Goal: Task Accomplishment & Management: Manage account settings

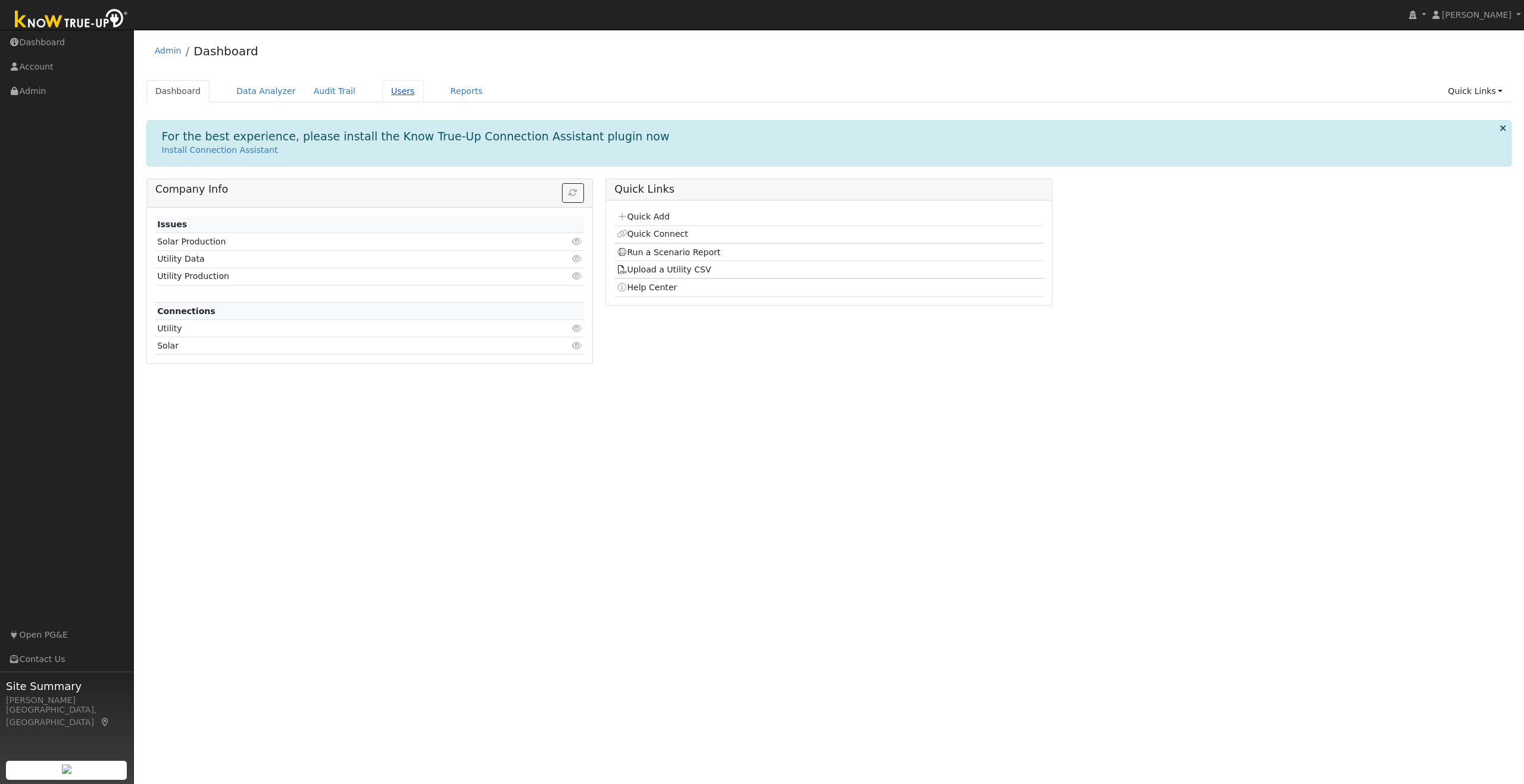
click at [396, 90] on link "Users" at bounding box center [403, 91] width 42 height 22
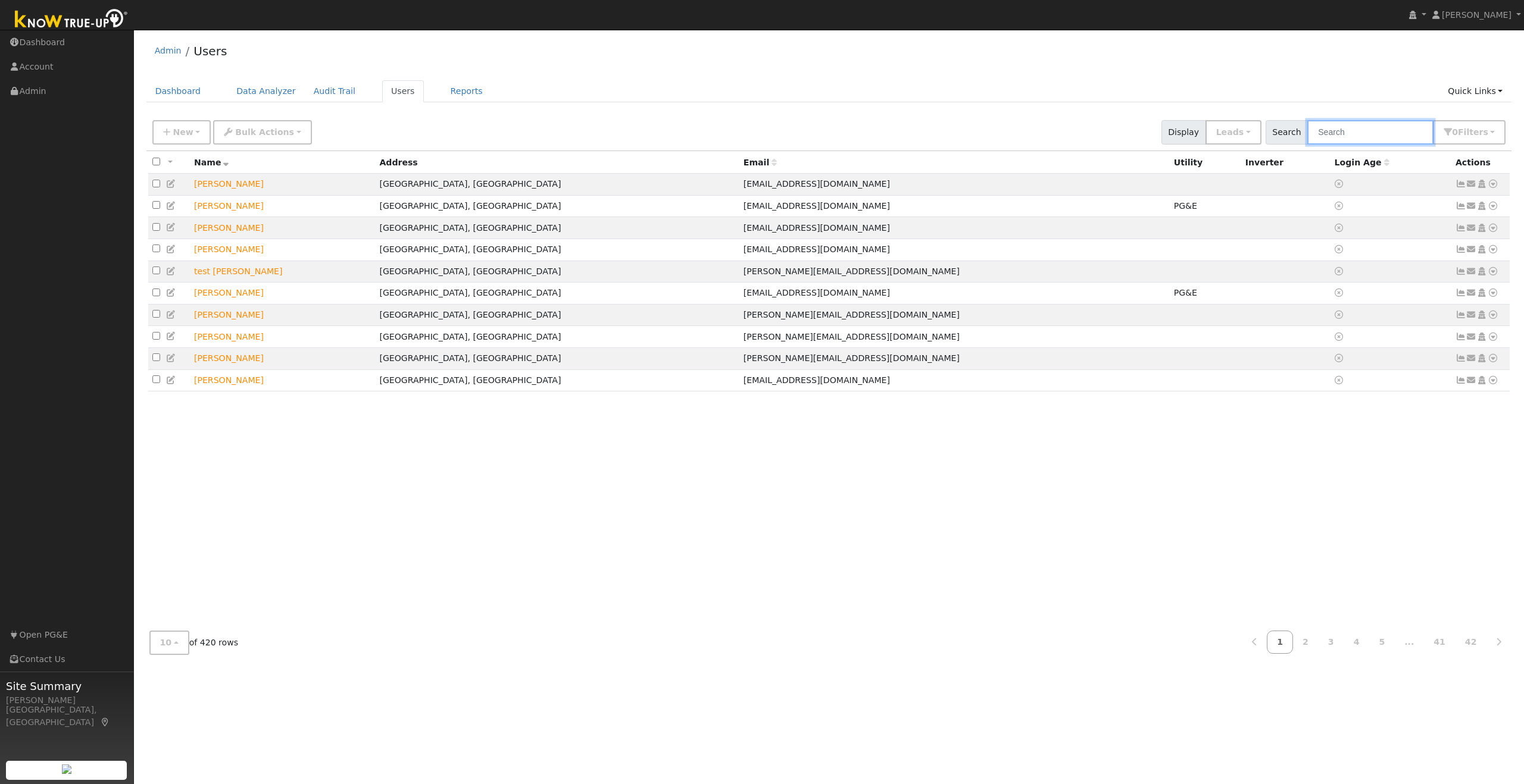
click at [1359, 132] on input "text" at bounding box center [1370, 132] width 126 height 25
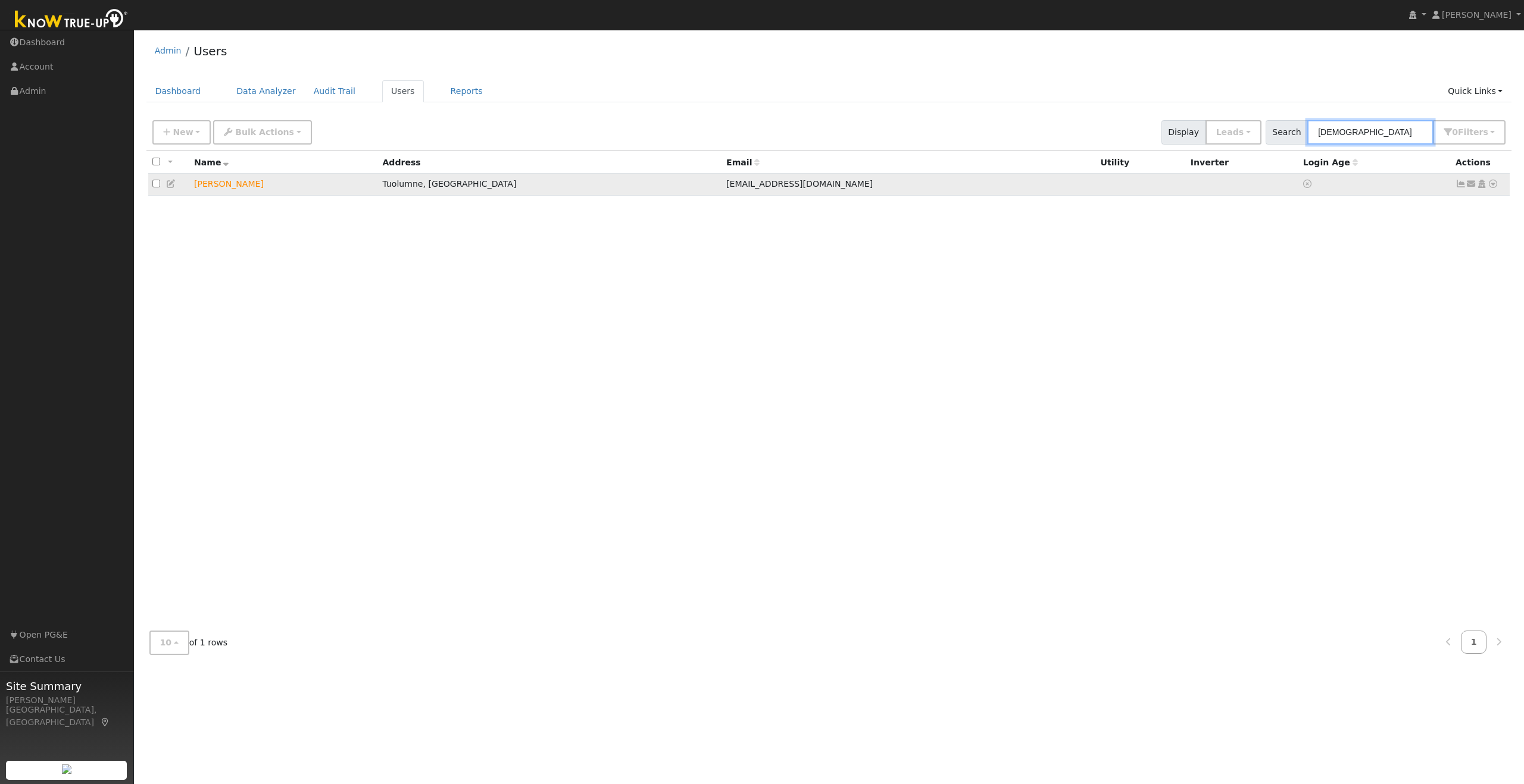
type input "[DEMOGRAPHIC_DATA]"
click at [219, 188] on td "[PERSON_NAME]" at bounding box center [284, 185] width 188 height 22
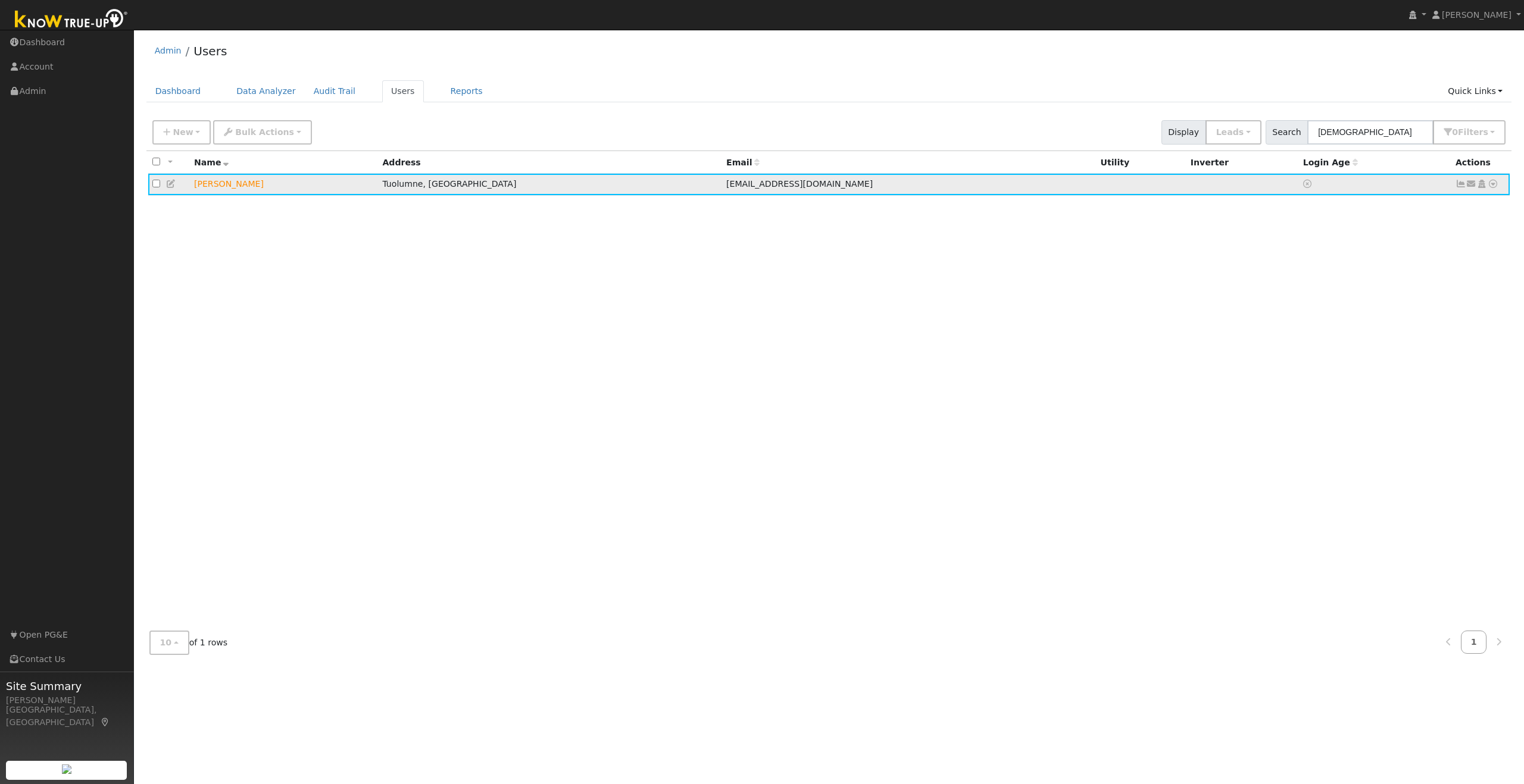
click at [222, 187] on td "[PERSON_NAME]" at bounding box center [284, 185] width 188 height 22
click at [1459, 184] on icon at bounding box center [1461, 184] width 11 height 8
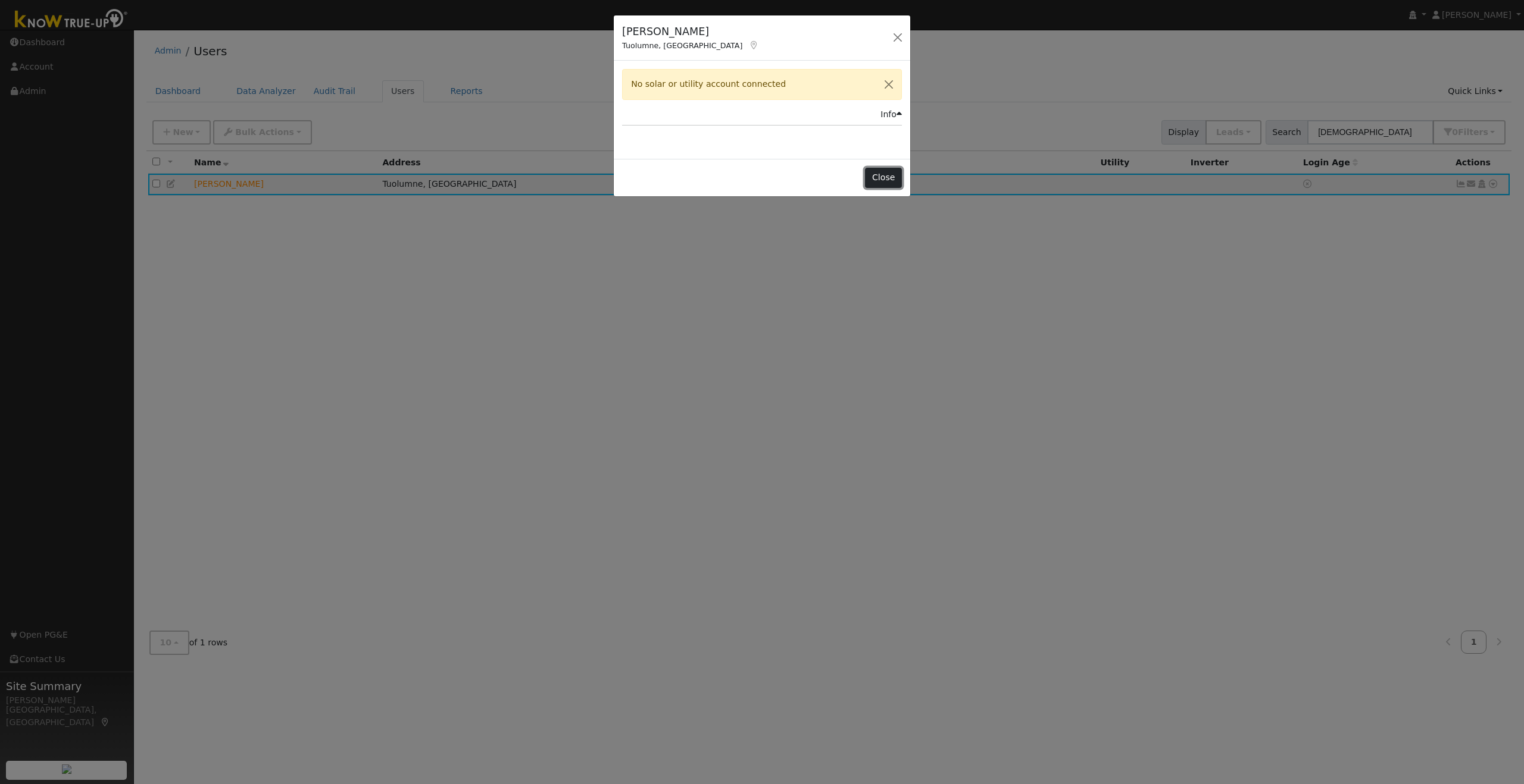
click at [889, 176] on button "Close" at bounding box center [882, 178] width 37 height 20
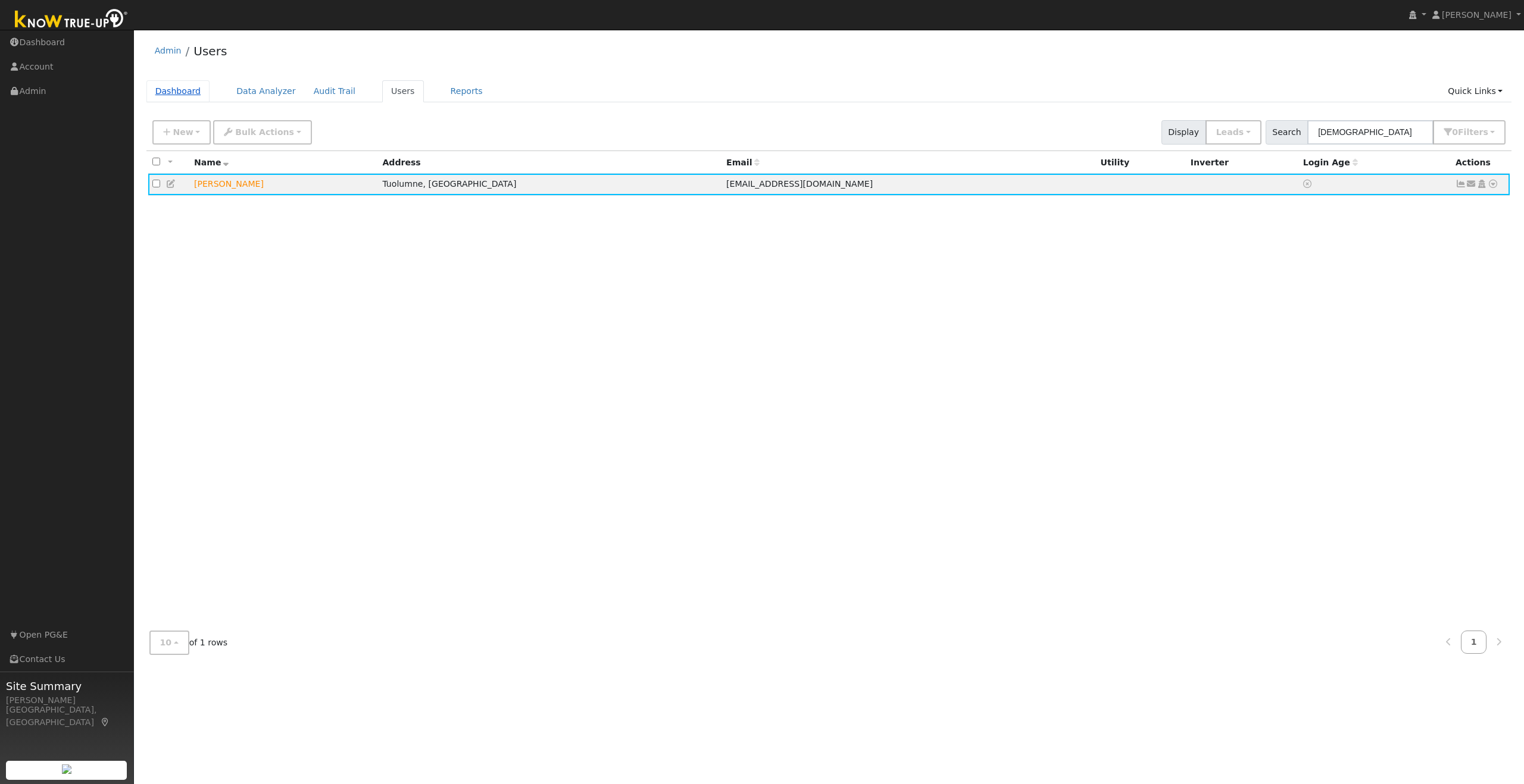
click at [183, 88] on link "Dashboard" at bounding box center [178, 91] width 63 height 22
click at [1494, 184] on icon at bounding box center [1492, 184] width 11 height 8
click at [1362, 272] on link "Utility" at bounding box center [1370, 274] width 83 height 17
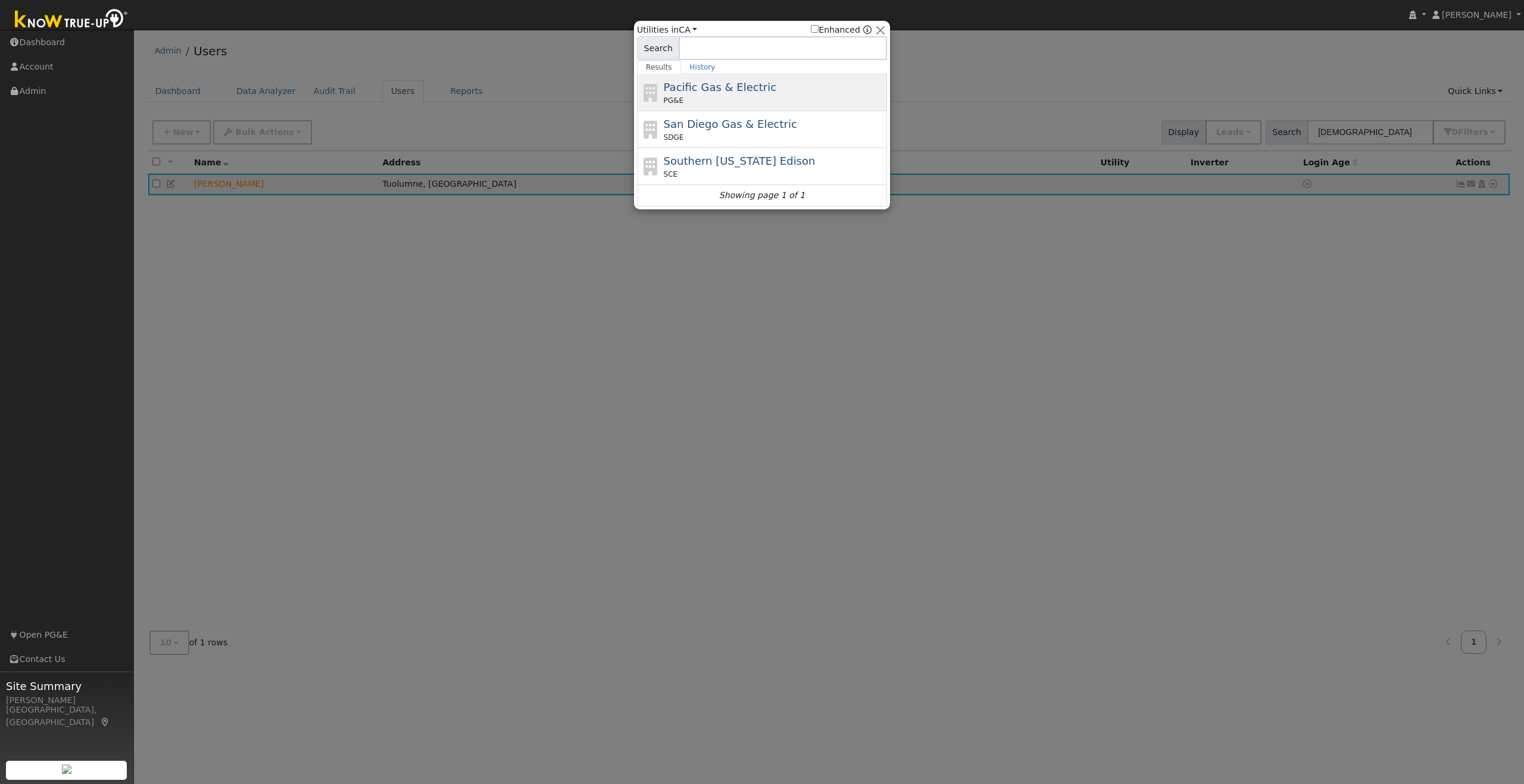
click at [733, 85] on span "Pacific Gas & Electric" at bounding box center [720, 87] width 113 height 13
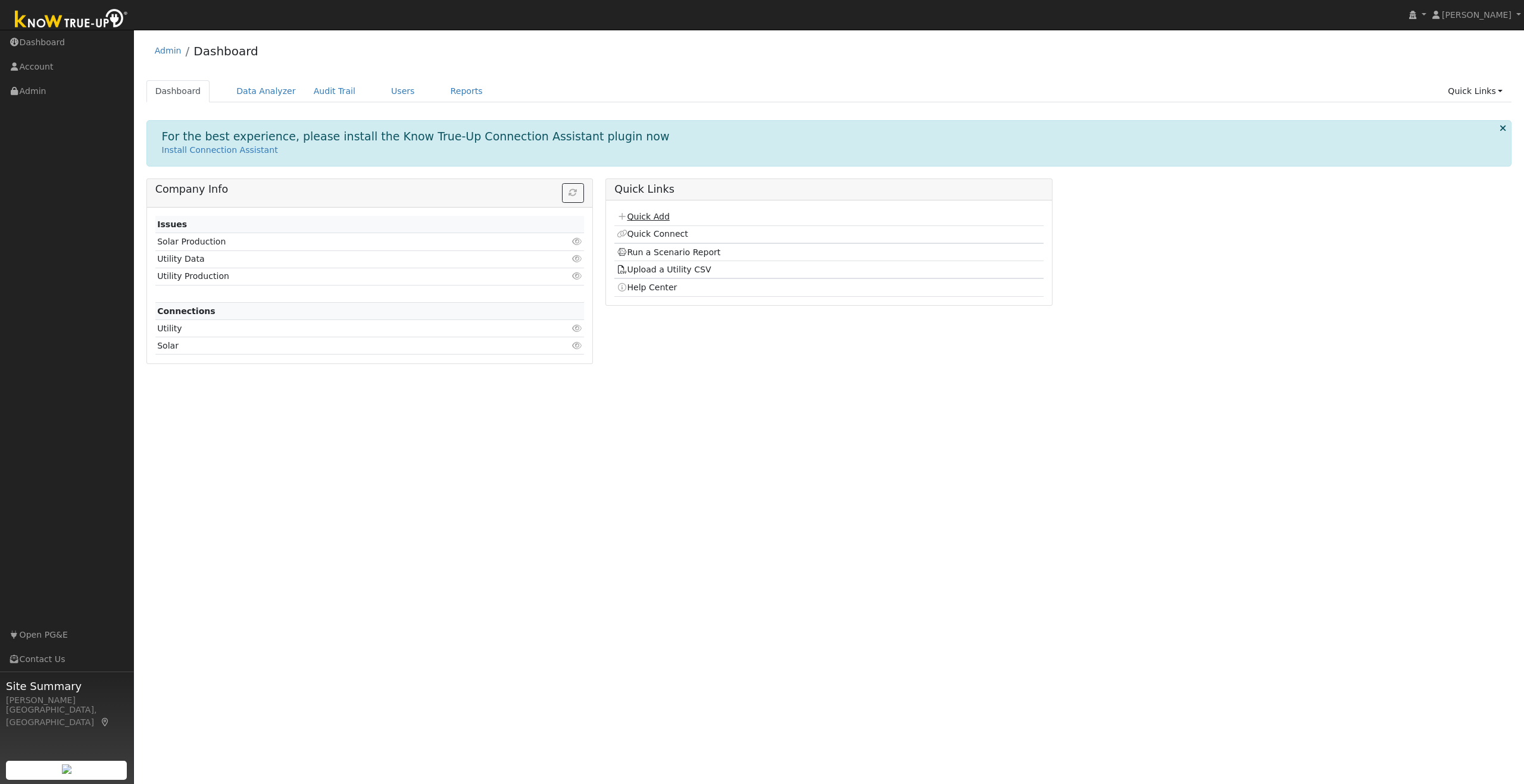
click at [653, 214] on link "Quick Add" at bounding box center [644, 217] width 53 height 10
click at [392, 88] on link "Users" at bounding box center [403, 91] width 42 height 22
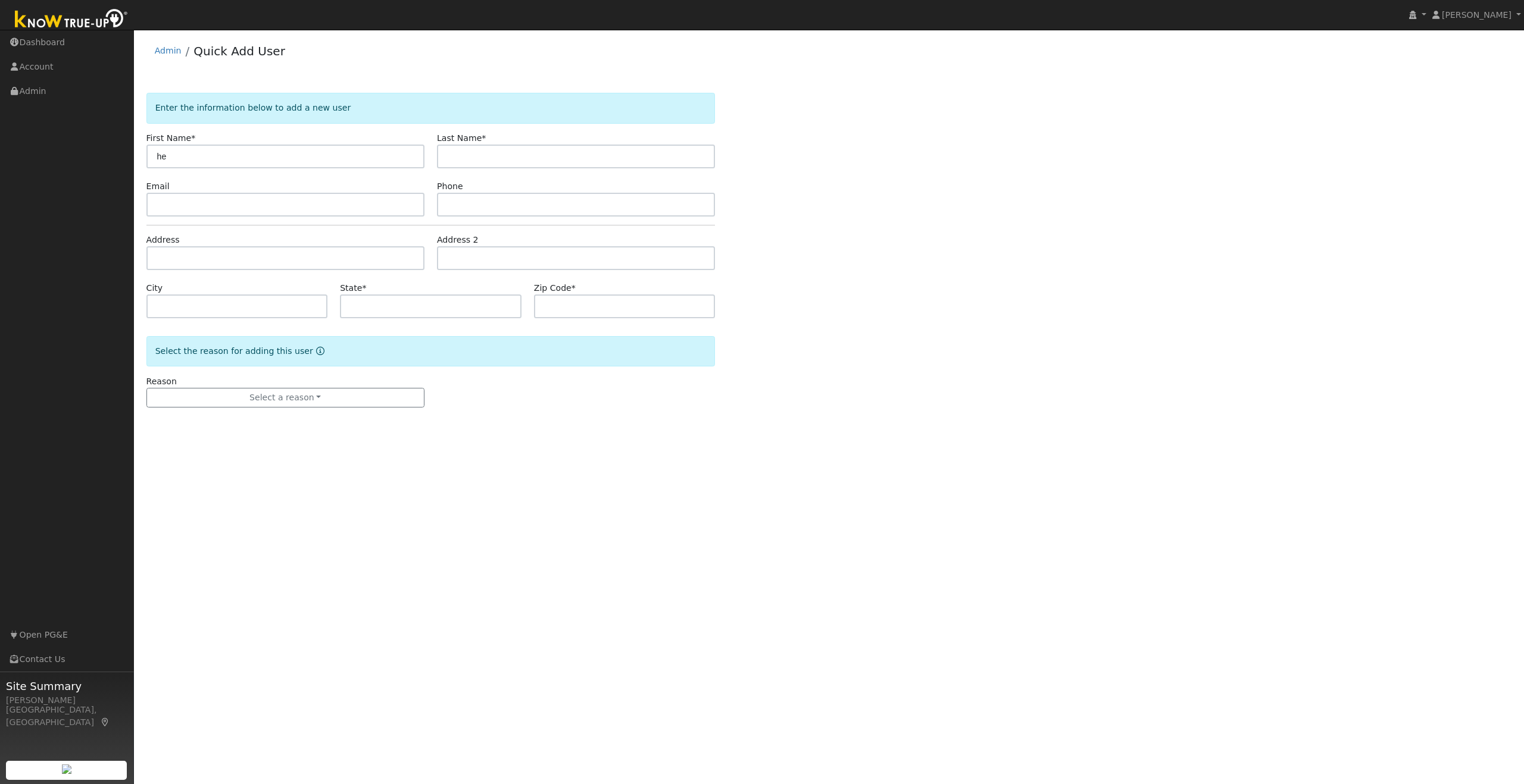
type input "h"
type input "[PERSON_NAME]"
click at [492, 161] on input "text" at bounding box center [575, 156] width 278 height 24
type input "[DEMOGRAPHIC_DATA]"
click at [55, 43] on link "Dashboard" at bounding box center [66, 43] width 134 height 25
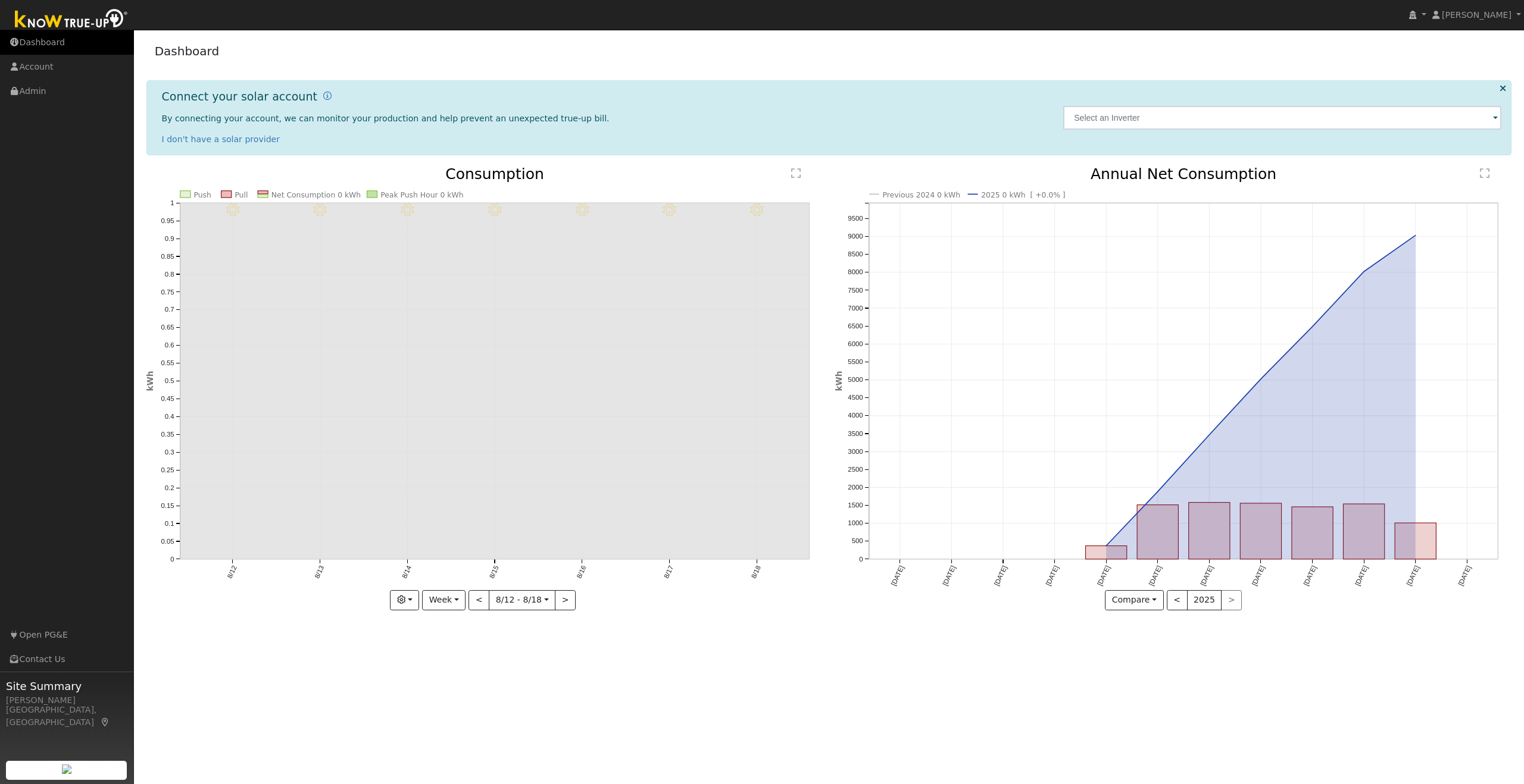
click at [51, 42] on link "Dashboard" at bounding box center [66, 43] width 134 height 25
click at [1514, 13] on link "[PERSON_NAME]" at bounding box center [1476, 15] width 95 height 30
click at [1047, 41] on div "Dashboard" at bounding box center [829, 53] width 1366 height 37
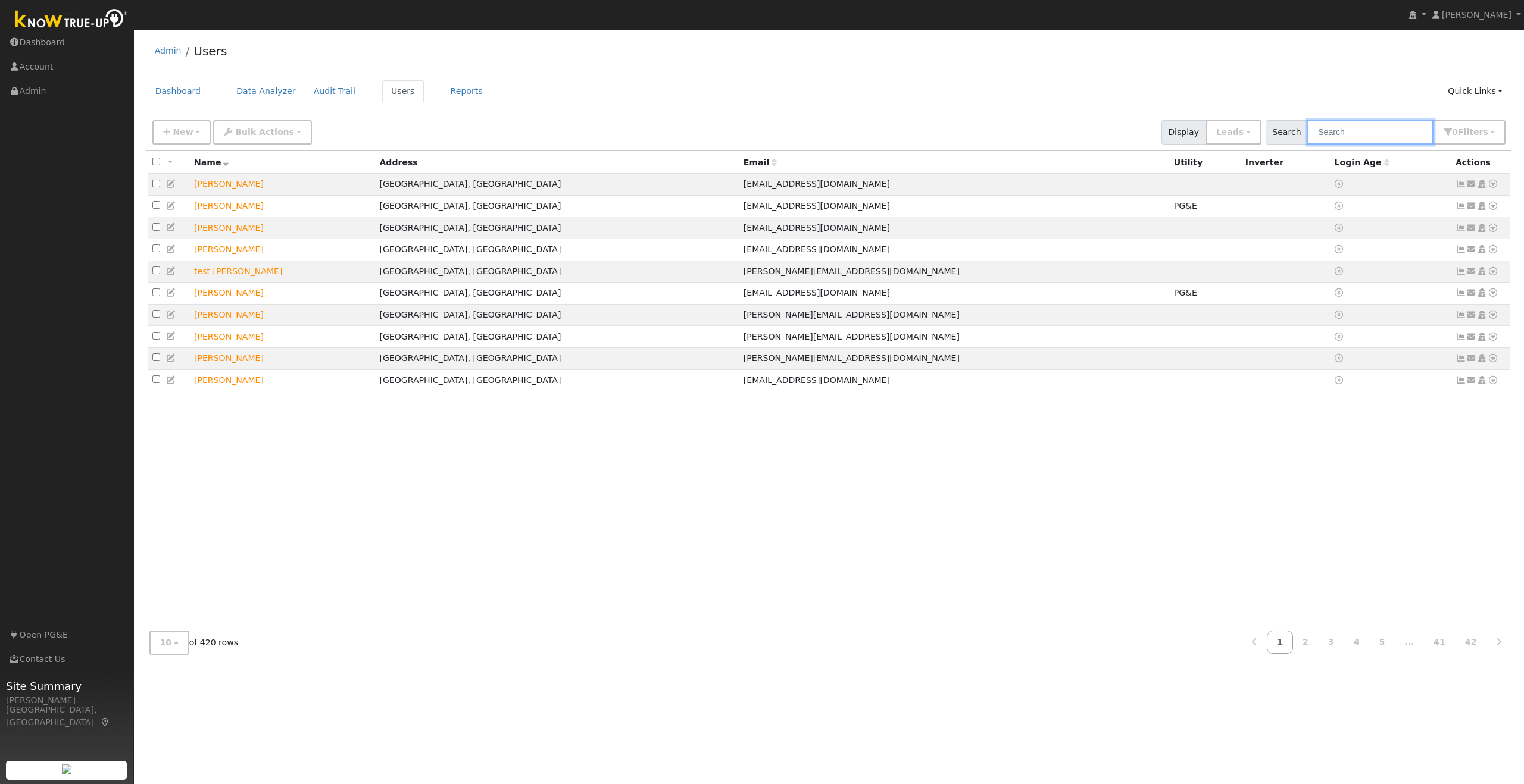
click at [1381, 135] on input "text" at bounding box center [1370, 132] width 126 height 25
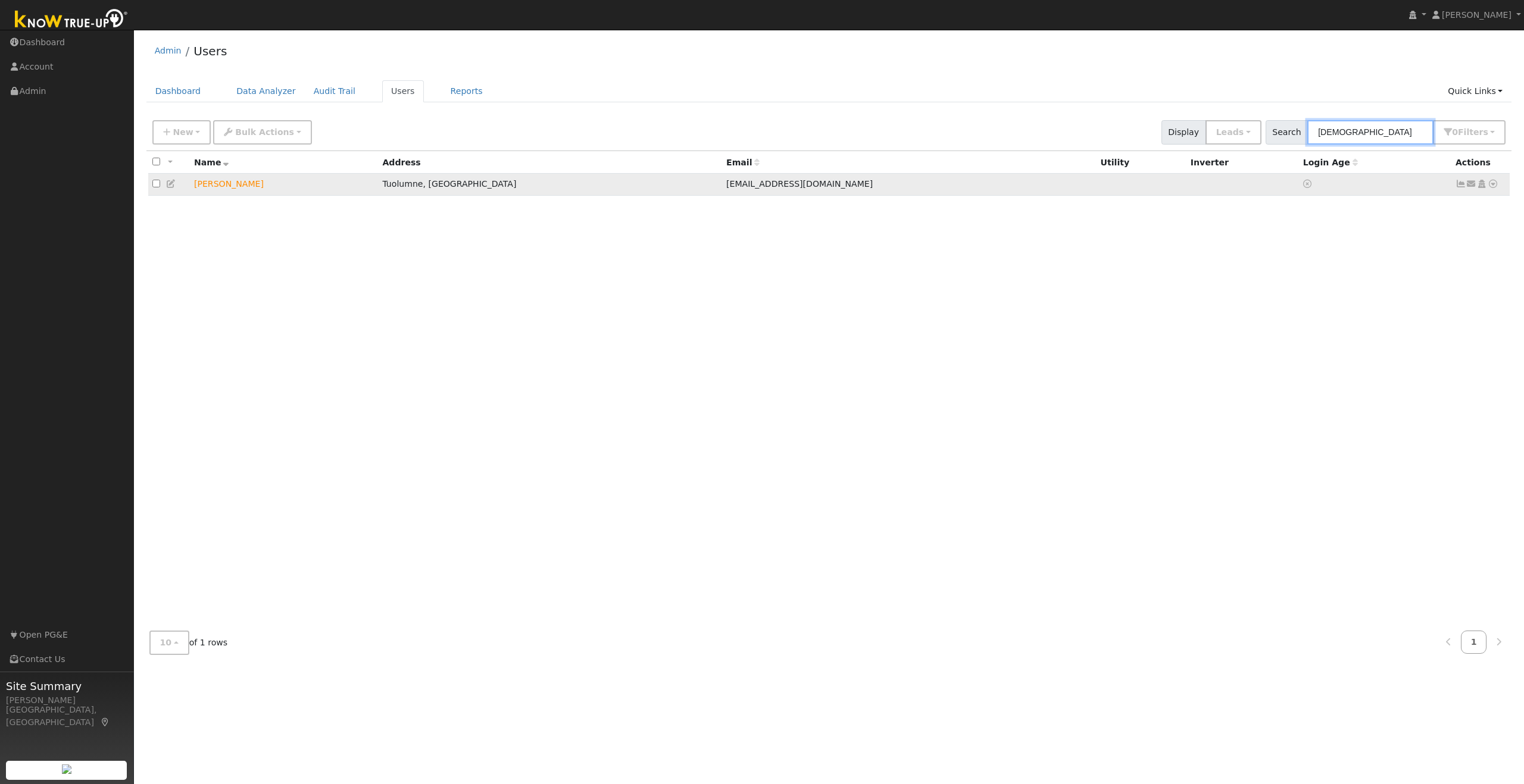
type input "[DEMOGRAPHIC_DATA]"
click at [232, 187] on td "[PERSON_NAME]" at bounding box center [284, 185] width 188 height 22
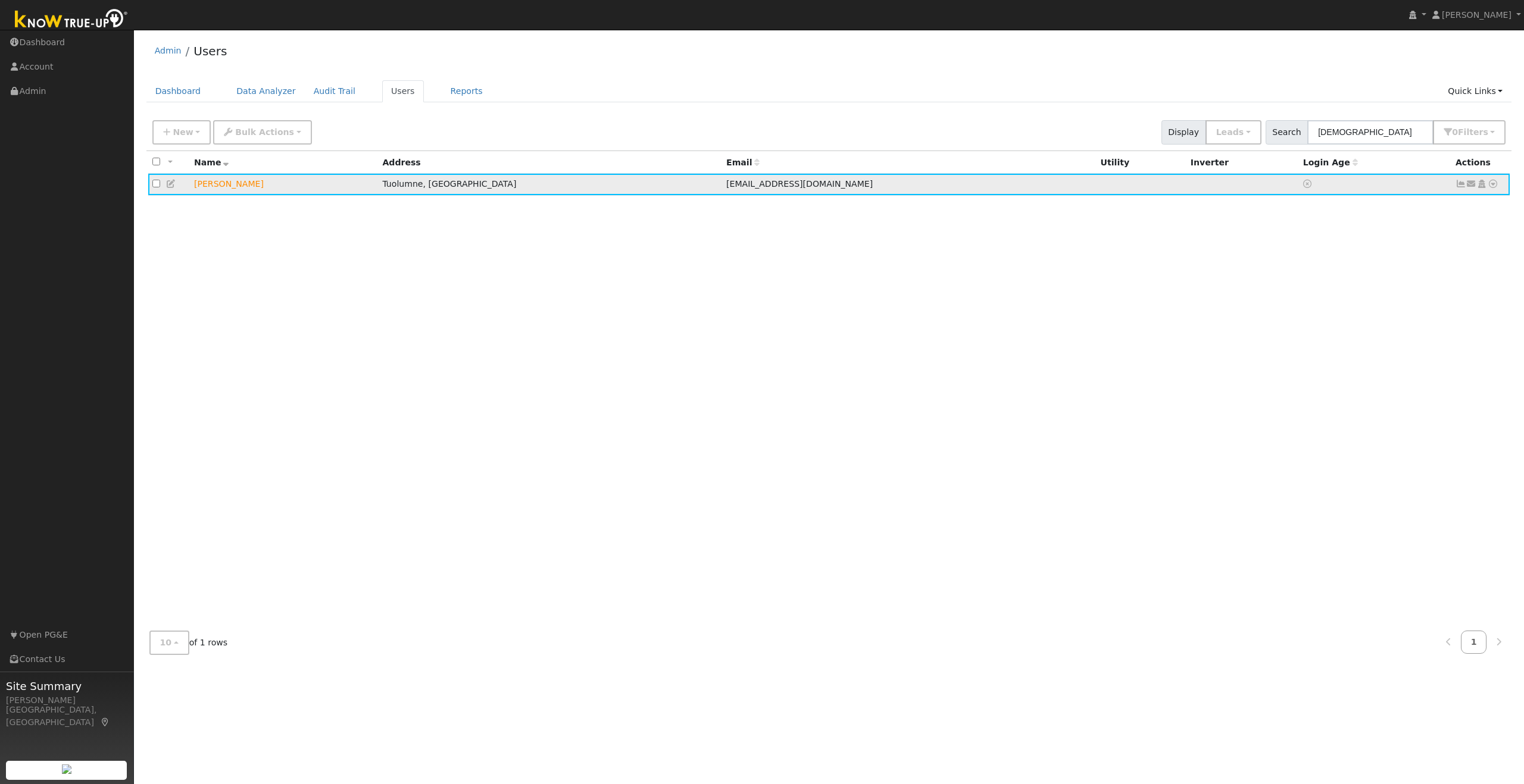
click at [232, 187] on td "[PERSON_NAME]" at bounding box center [284, 185] width 188 height 22
click at [152, 183] on td at bounding box center [169, 185] width 42 height 22
click at [156, 184] on input "checkbox" at bounding box center [156, 184] width 8 height 8
checkbox input "true"
click at [1481, 183] on icon at bounding box center [1481, 184] width 11 height 8
